Goal: Check status: Check status

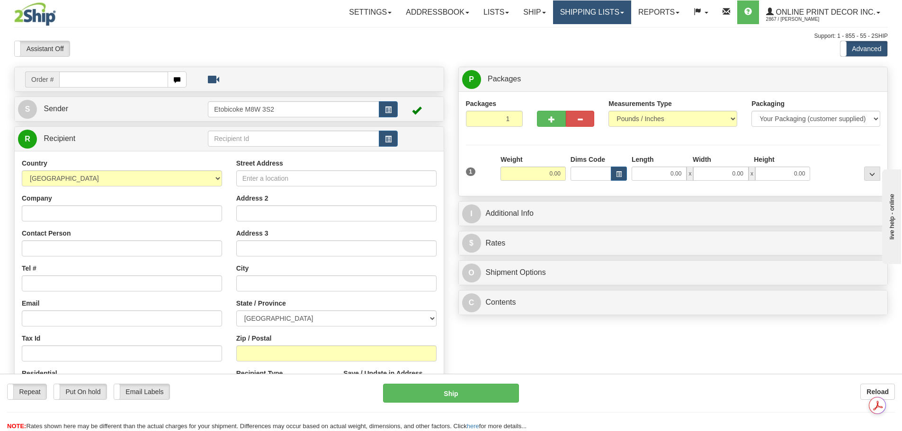
click at [562, 22] on link "Shipping lists" at bounding box center [592, 12] width 78 height 24
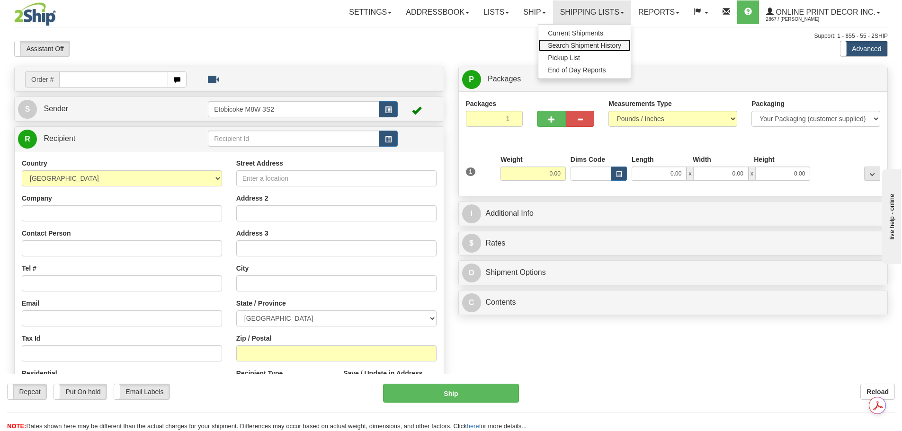
click at [584, 43] on span "Search Shipment History" at bounding box center [584, 46] width 73 height 8
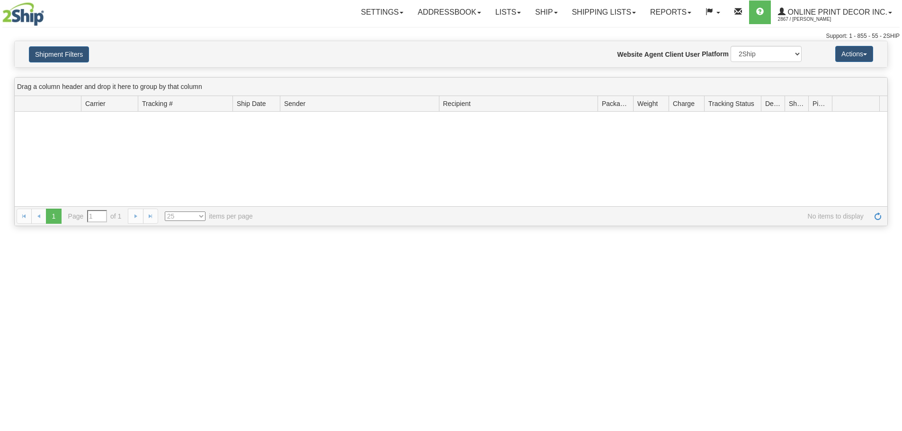
type input "From [DATE] To [DATE]"
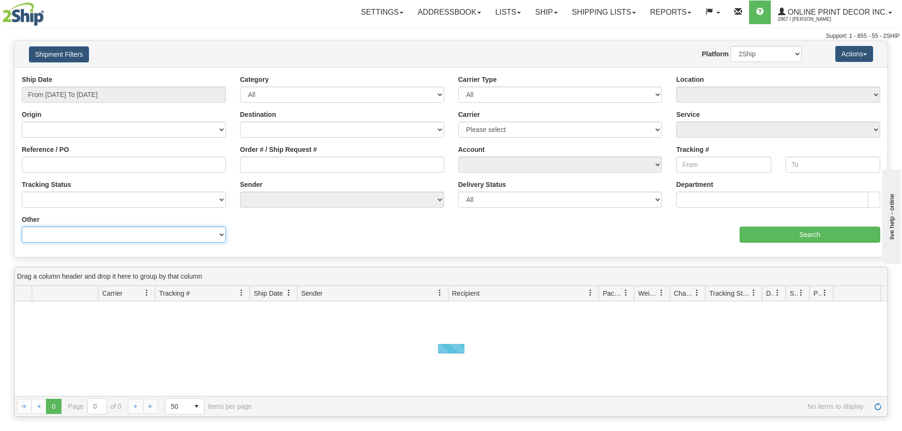
click at [133, 235] on select "Billing Account # Billing Type BOL # (LTL) Commodity Or Documents Consolidation…" at bounding box center [124, 235] width 204 height 16
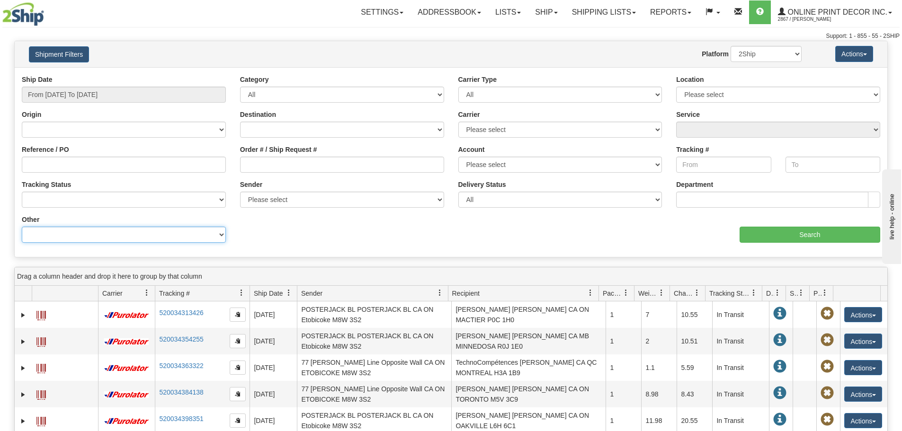
select select "Recipient_ZIP"
click at [22, 227] on select "Billing Account # Billing Type BOL # (LTL) Commodity Or Documents Consolidation…" at bounding box center [124, 235] width 204 height 16
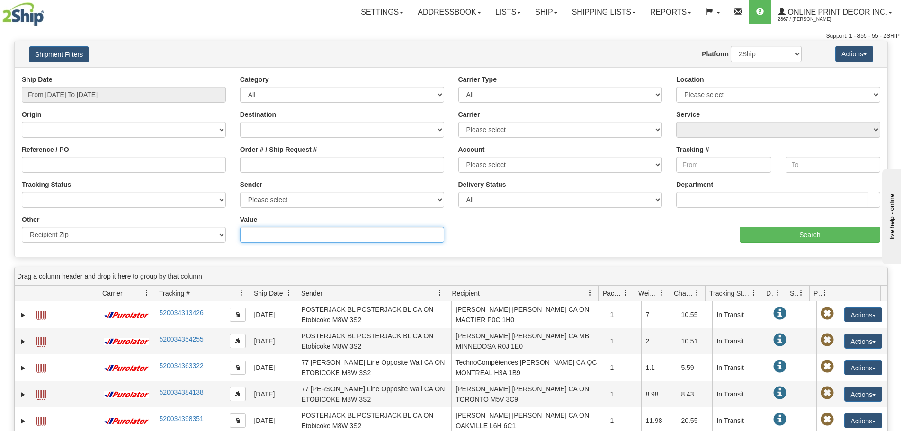
click at [262, 236] on input "Value" at bounding box center [342, 235] width 204 height 16
paste input "T9V 2Y7"
type input "T9V 2Y7"
click at [108, 89] on input "From 09/02/2025 To 09/03/2025" at bounding box center [124, 95] width 204 height 16
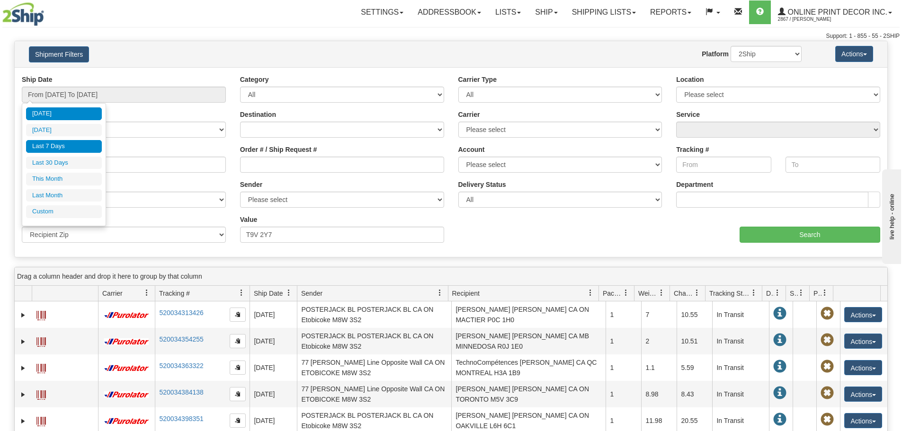
click at [61, 146] on li "Last 7 Days" at bounding box center [64, 146] width 76 height 13
type input "From 08/28/2025 To 09/03/2025"
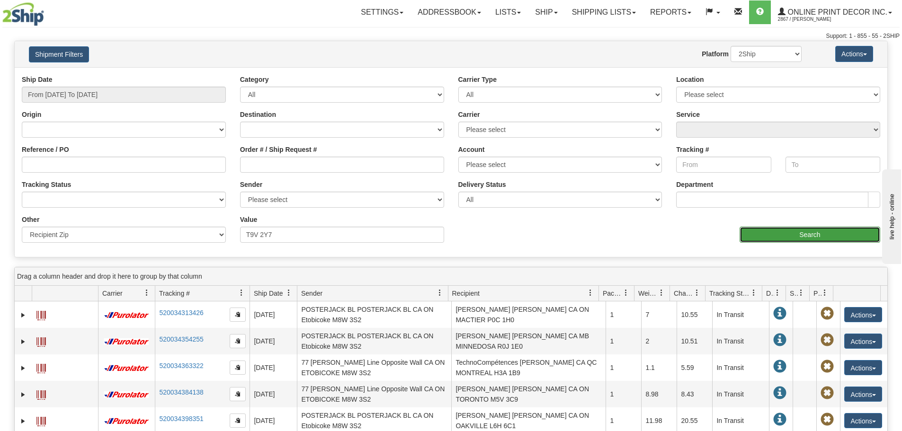
click at [747, 230] on input "Search" at bounding box center [809, 235] width 141 height 16
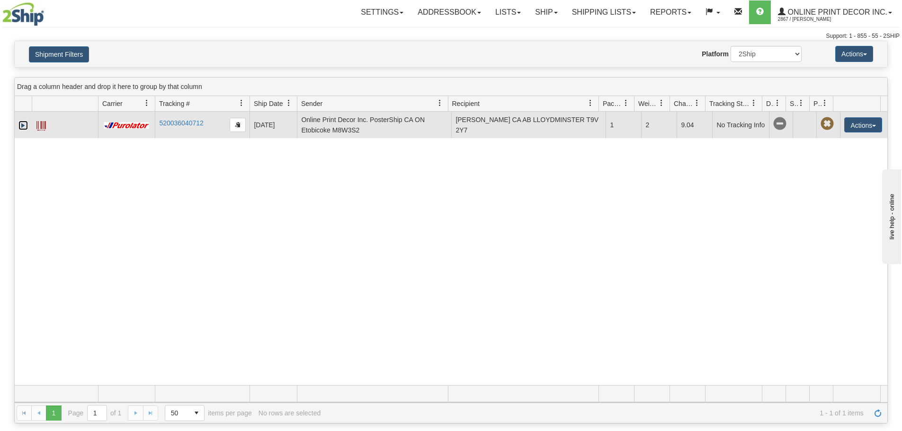
click at [25, 123] on link "Expand" at bounding box center [22, 125] width 9 height 9
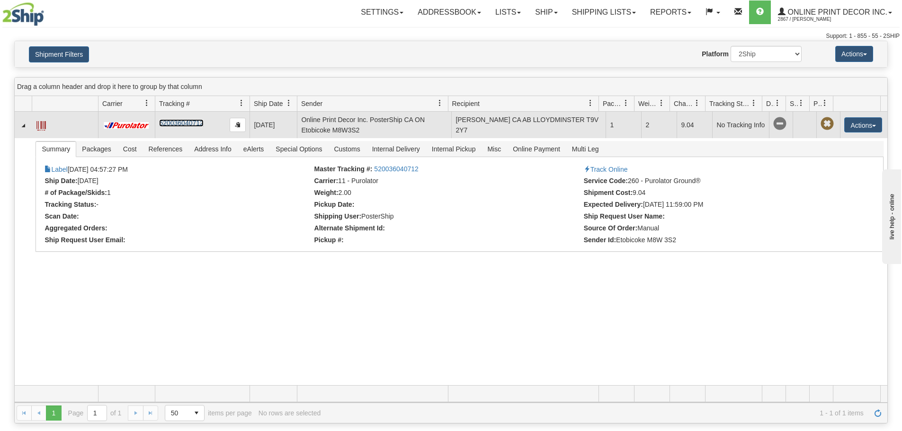
drag, startPoint x: 208, startPoint y: 124, endPoint x: 159, endPoint y: 124, distance: 48.8
click at [159, 124] on td "520036040712" at bounding box center [202, 125] width 95 height 27
